Goal: Find specific page/section: Find specific page/section

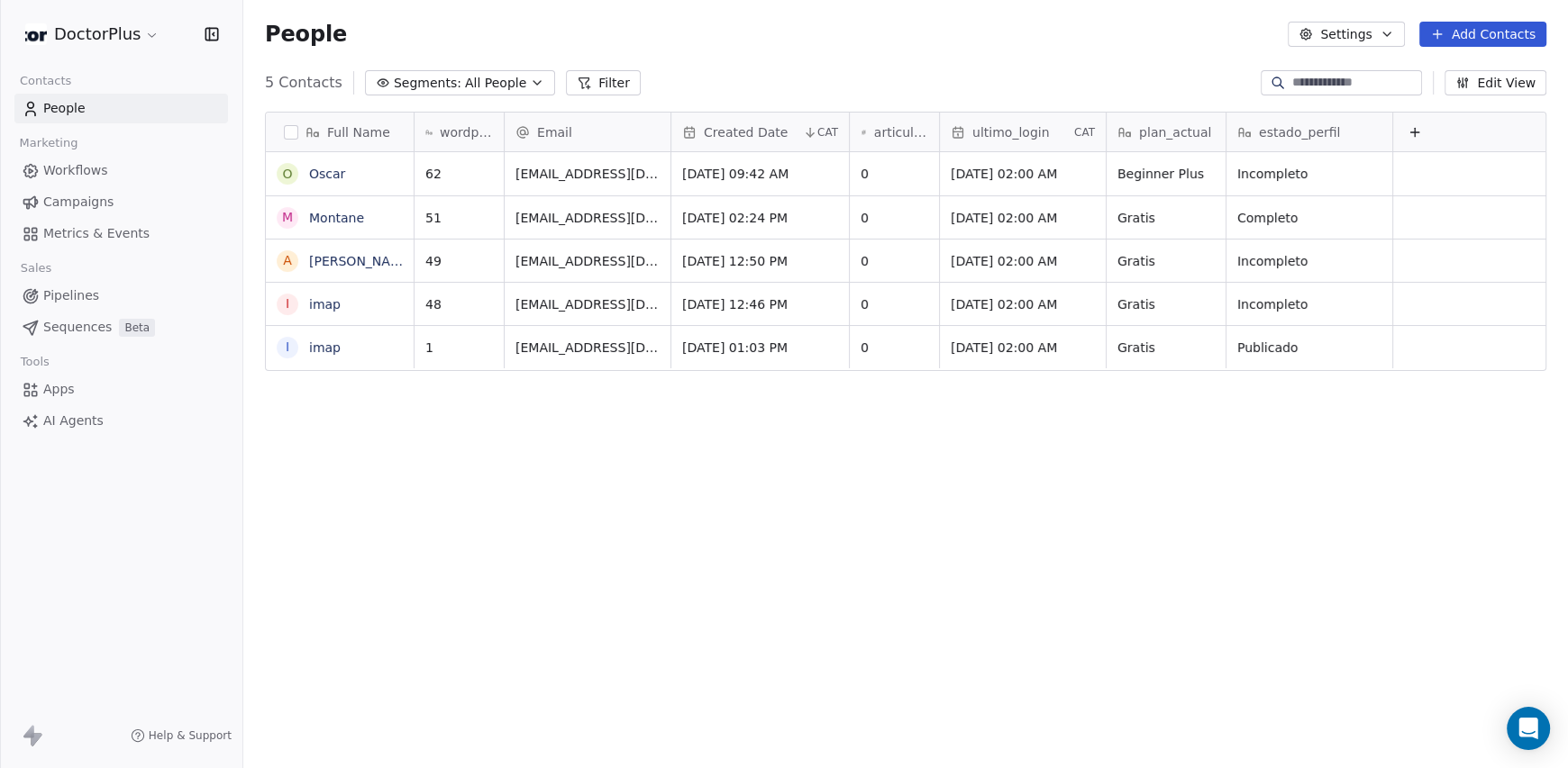
scroll to position [662, 1310]
click at [449, 474] on div "Full Name O Oscar M Montane A Albert IMAP i imap i imap wordpressUserId Email C…" at bounding box center [906, 435] width 1325 height 676
click at [516, 535] on div "Full Name O Oscar A Albert A Albert IMAP i imap i imap wordpressUserId Email Cr…" at bounding box center [906, 435] width 1325 height 676
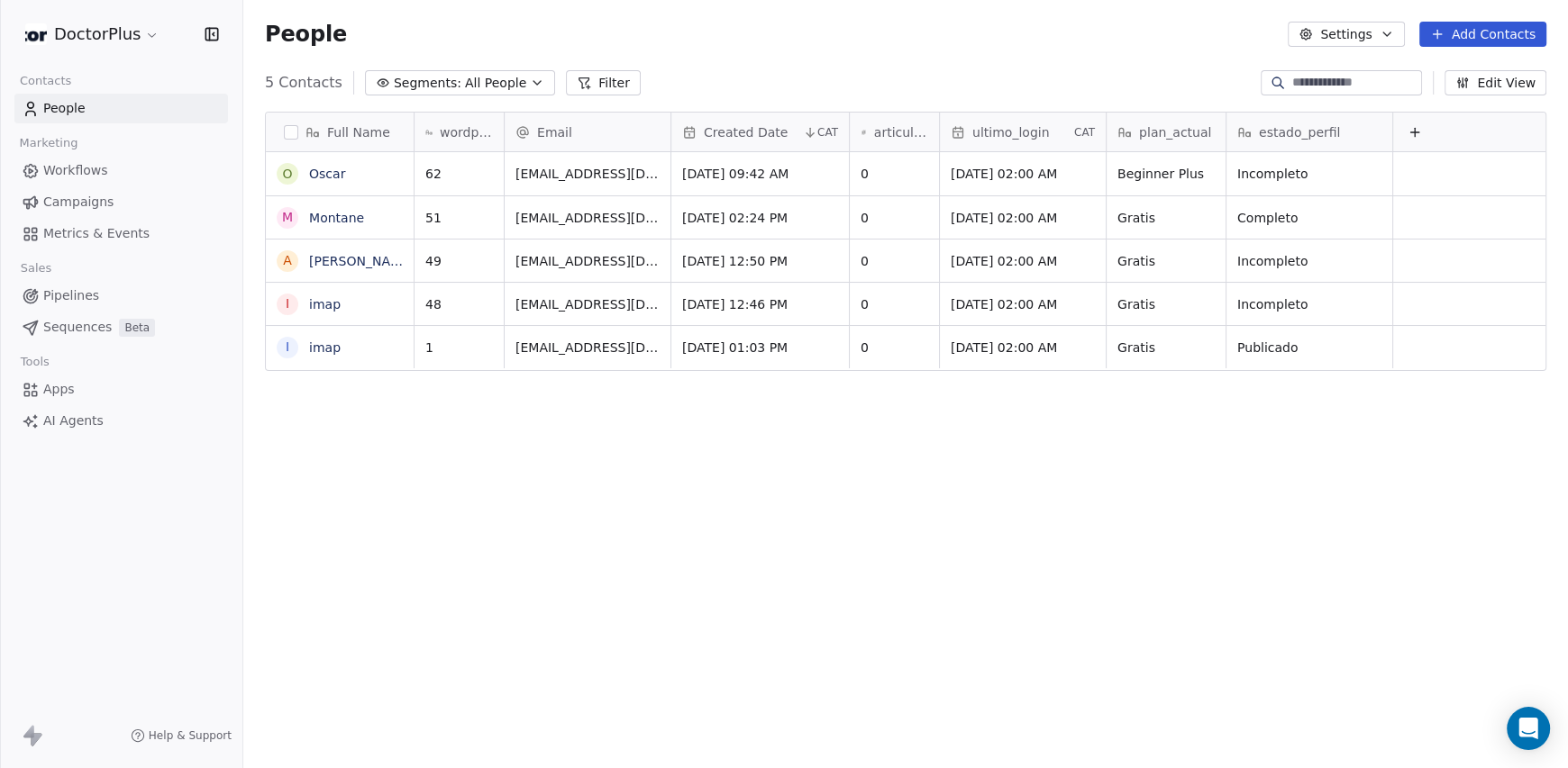
click at [759, 449] on div "Full Name O Oscar M Montane A Albert IMAP i imap i imap wordpressUserId Email C…" at bounding box center [906, 435] width 1325 height 676
click at [1224, 563] on div "Full Name O Oscar M Montane A Albert IMAP i imap i imap wordpressUserId Email C…" at bounding box center [906, 435] width 1325 height 676
click at [962, 477] on div "Full Name O [PERSON_NAME] A [PERSON_NAME] IMAP i imap i imap wordpressUserId Em…" at bounding box center [906, 435] width 1325 height 676
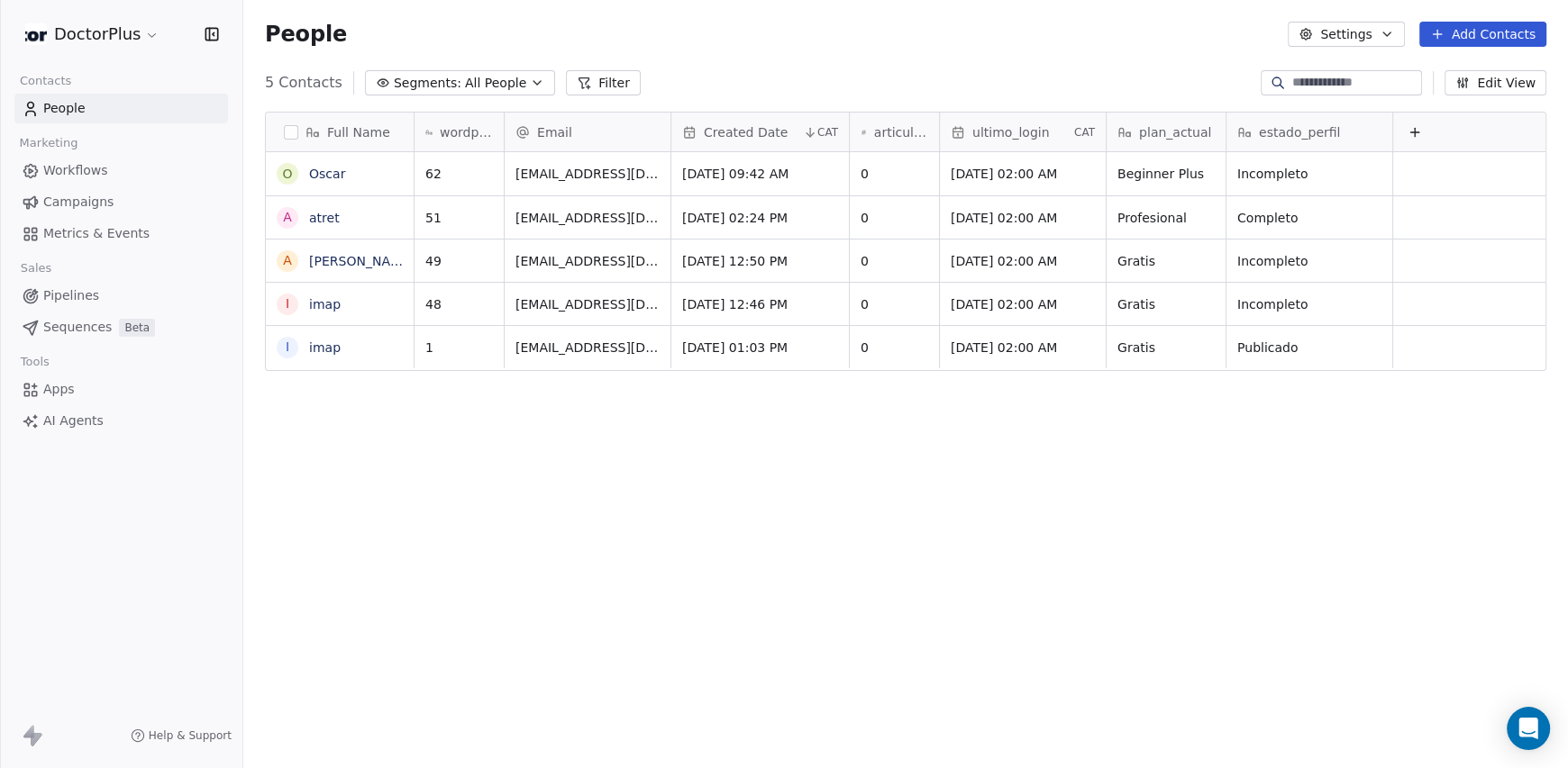
scroll to position [662, 1310]
click at [774, 486] on div "Full Name O [PERSON_NAME] a atret A [PERSON_NAME] IMAP i imap i imap wordpressU…" at bounding box center [906, 435] width 1325 height 676
click at [889, 543] on div "Full Name O [PERSON_NAME] e eqwrqwre A [PERSON_NAME] IMAP i imap i imap wordpre…" at bounding box center [906, 435] width 1325 height 676
click at [1438, 518] on div "Full Name O [PERSON_NAME] e eqwrqwre A [PERSON_NAME] IMAP i imap i imap wordpre…" at bounding box center [906, 435] width 1325 height 676
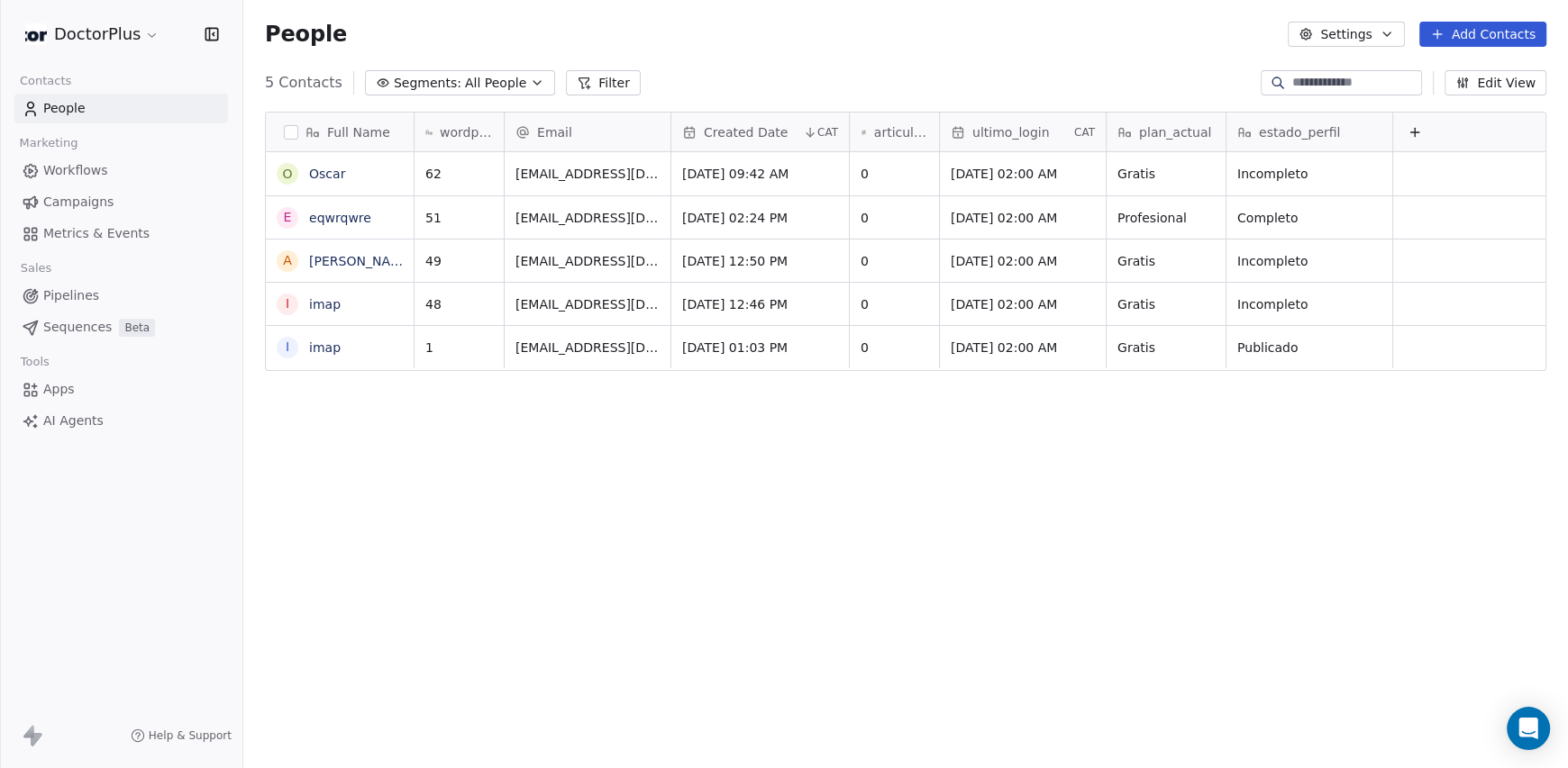
click at [1242, 628] on div "Full Name O [PERSON_NAME] e eqwrqwre A [PERSON_NAME] IMAP i imap i imap wordpre…" at bounding box center [906, 435] width 1325 height 676
